Goal: Task Accomplishment & Management: Manage account settings

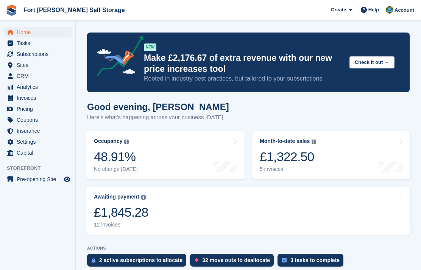
click at [199, 215] on link "Awaiting payment The total outstanding balance on all open invoices. £1,845.28 …" at bounding box center [248, 211] width 324 height 48
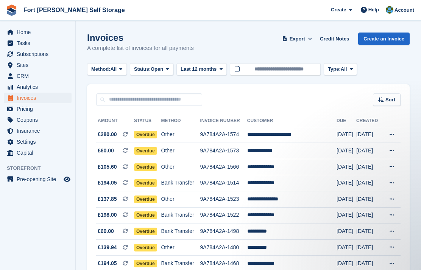
click at [27, 31] on span "Home" at bounding box center [39, 32] width 45 height 11
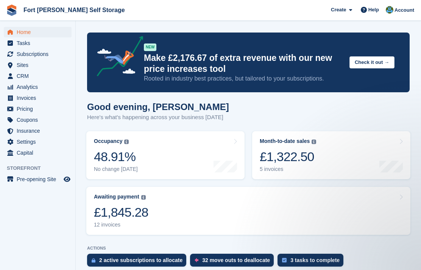
click at [289, 156] on div "£1,322.50" at bounding box center [288, 157] width 56 height 16
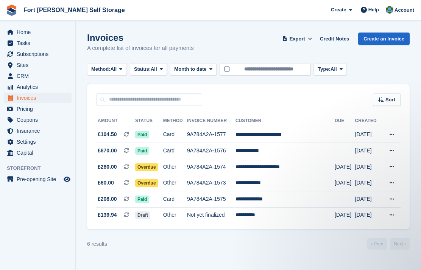
click at [35, 56] on span "Subscriptions" at bounding box center [39, 54] width 45 height 11
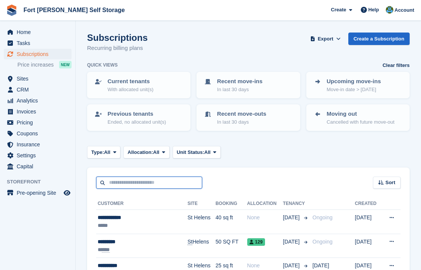
click at [144, 185] on input "text" at bounding box center [149, 183] width 106 height 12
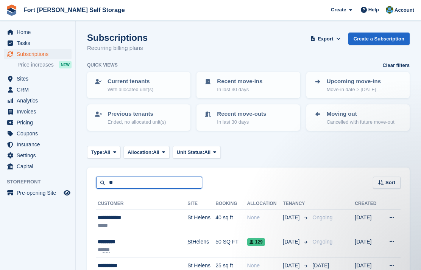
type input "***"
